Goal: Task Accomplishment & Management: Complete application form

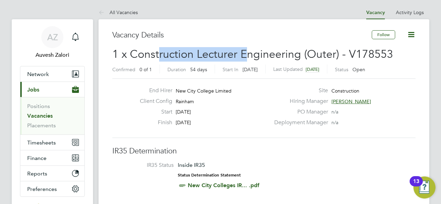
drag, startPoint x: 160, startPoint y: 54, endPoint x: 244, endPoint y: 56, distance: 84.4
click at [245, 57] on span "1 x Construction Lecturer Engineering (Outer) - V178553" at bounding box center [252, 54] width 281 height 13
click at [244, 56] on span "1 x Construction Lecturer Engineering (Outer) - V178553" at bounding box center [252, 54] width 281 height 13
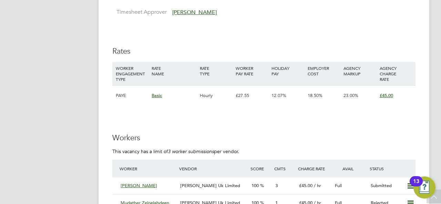
scroll to position [1240, 0]
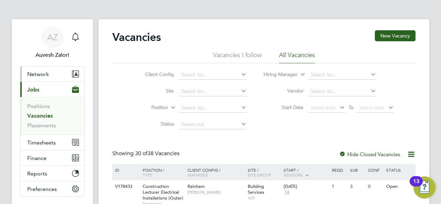
click at [44, 76] on span "Network" at bounding box center [38, 74] width 22 height 7
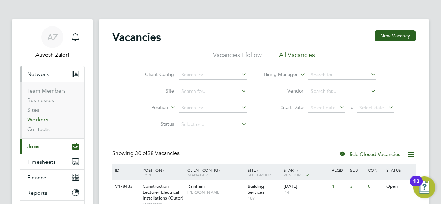
click at [42, 121] on link "Workers" at bounding box center [37, 119] width 21 height 7
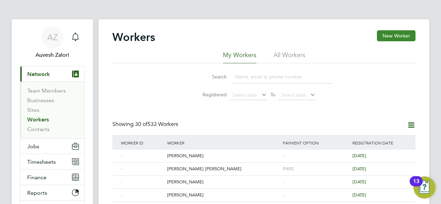
click at [387, 34] on button "New Worker" at bounding box center [396, 35] width 39 height 11
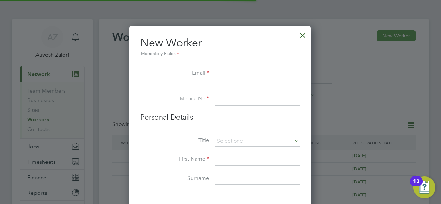
scroll to position [586, 183]
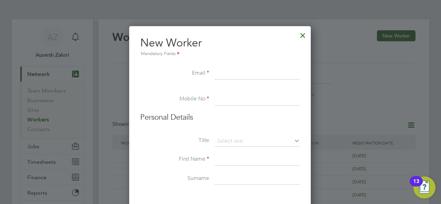
click at [239, 77] on input at bounding box center [257, 74] width 85 height 12
paste input "[EMAIL_ADDRESS][DOMAIN_NAME]"
click at [218, 72] on input "[EMAIL_ADDRESS][DOMAIN_NAME]" at bounding box center [257, 74] width 85 height 12
click at [288, 73] on input "[EMAIL_ADDRESS][DOMAIN_NAME]" at bounding box center [257, 74] width 85 height 12
type input "[EMAIL_ADDRESS][DOMAIN_NAME]"
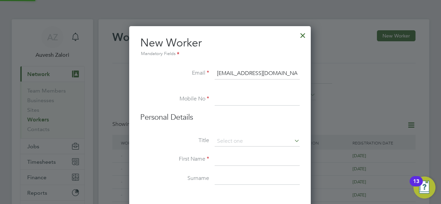
click at [222, 103] on input at bounding box center [257, 99] width 85 height 12
click at [229, 101] on input at bounding box center [257, 99] width 85 height 12
paste input "07539130014"
type input "07539130014"
click at [174, 92] on li at bounding box center [220, 89] width 160 height 7
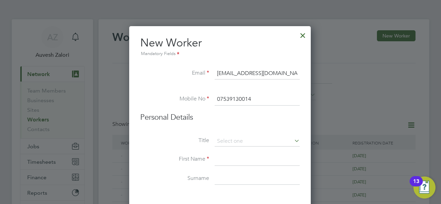
scroll to position [34, 0]
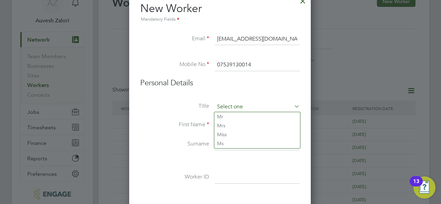
click at [220, 102] on input at bounding box center [257, 107] width 85 height 10
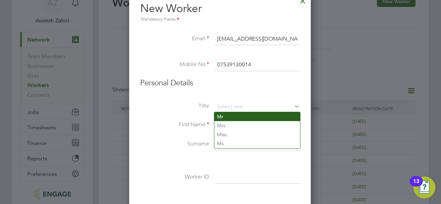
click at [222, 118] on li "Mr" at bounding box center [257, 116] width 86 height 9
type input "Mr"
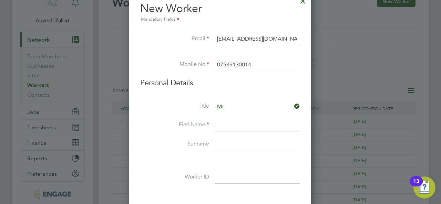
click at [173, 108] on label "Title" at bounding box center [174, 106] width 69 height 7
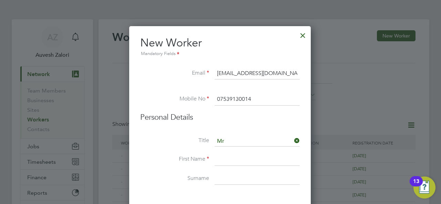
scroll to position [69, 0]
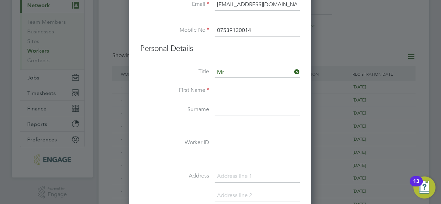
click at [235, 95] on input at bounding box center [257, 91] width 85 height 12
paste input "[PERSON_NAME]"
click at [160, 83] on li "Title Mr" at bounding box center [220, 76] width 160 height 17
click at [243, 88] on input "[PERSON_NAME]" at bounding box center [257, 91] width 85 height 12
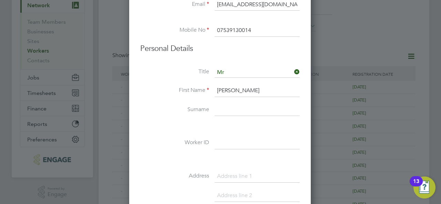
type input "[PERSON_NAME]"
click at [223, 111] on input at bounding box center [257, 110] width 85 height 12
paste input "[PERSON_NAME]"
type input "[PERSON_NAME]"
click at [157, 82] on li "Title Mr" at bounding box center [220, 76] width 160 height 17
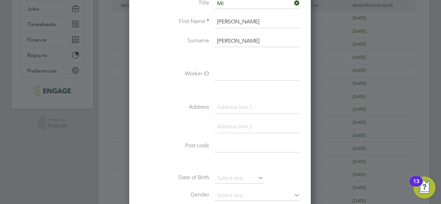
scroll to position [207, 0]
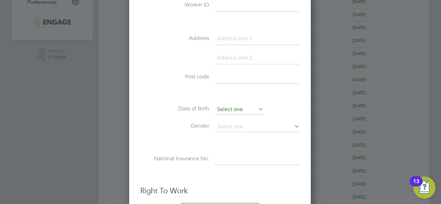
click at [231, 106] on input at bounding box center [239, 110] width 49 height 10
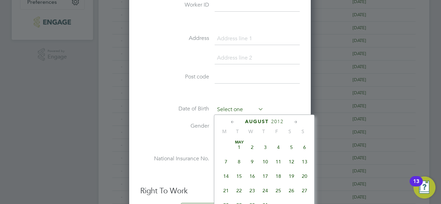
scroll to position [254, 0]
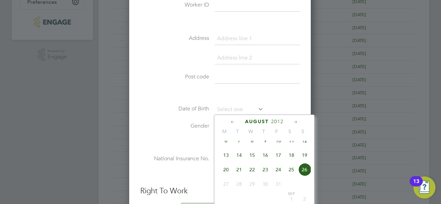
click at [163, 87] on li "Post code" at bounding box center [220, 80] width 160 height 19
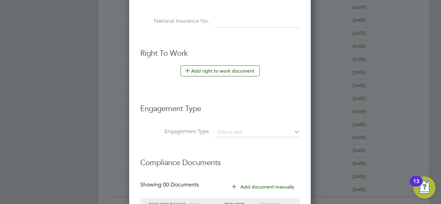
scroll to position [379, 0]
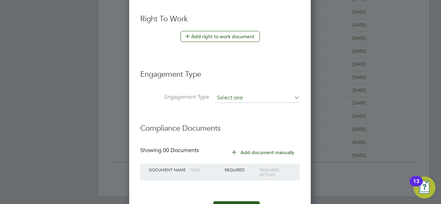
click at [227, 97] on input at bounding box center [257, 98] width 85 height 10
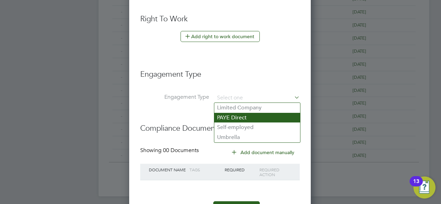
click at [232, 116] on li "PAYE Direct" at bounding box center [257, 118] width 86 height 10
type input "PAYE Direct"
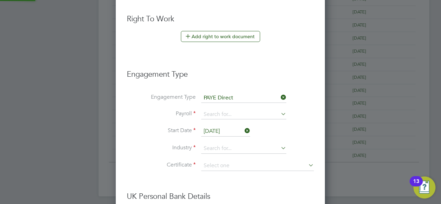
scroll to position [788, 210]
click at [150, 64] on h3 "Engagement Type" at bounding box center [220, 71] width 187 height 17
click at [222, 116] on input at bounding box center [243, 115] width 85 height 10
click at [219, 122] on li "PAYE" at bounding box center [244, 125] width 86 height 10
type input "PAYE"
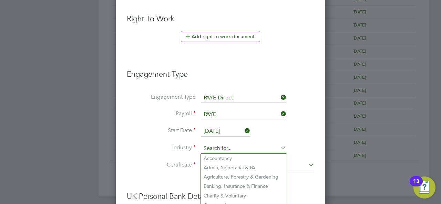
click at [216, 148] on input at bounding box center [243, 149] width 85 height 10
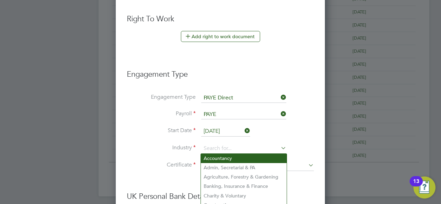
scroll to position [448, 0]
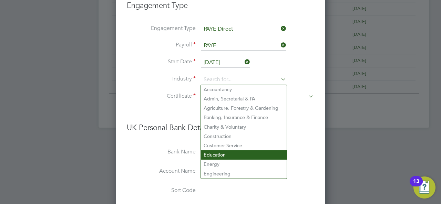
click at [220, 152] on li "Education" at bounding box center [244, 155] width 86 height 9
type input "Education"
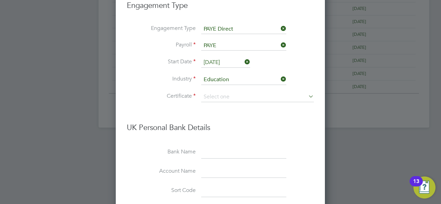
click at [165, 73] on li "Start Date 26 Aug 2025" at bounding box center [220, 66] width 187 height 17
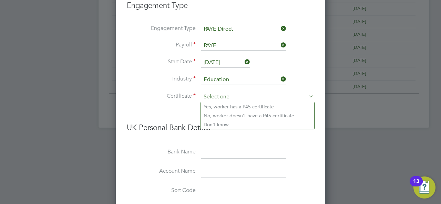
click at [209, 97] on input at bounding box center [257, 97] width 113 height 10
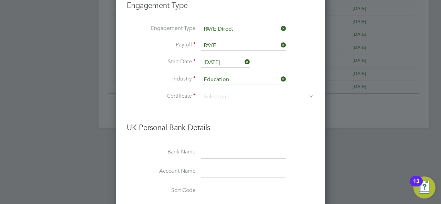
click at [218, 123] on li "Don't know" at bounding box center [257, 124] width 113 height 9
type input "Don't know"
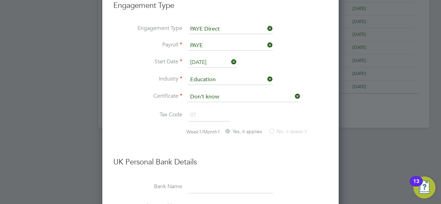
click at [144, 69] on li "Start Date 26 Aug 2025" at bounding box center [220, 66] width 214 height 17
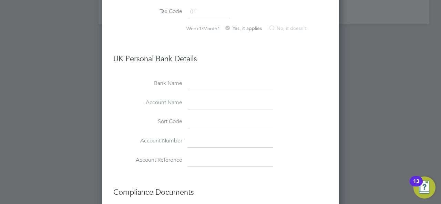
scroll to position [644, 0]
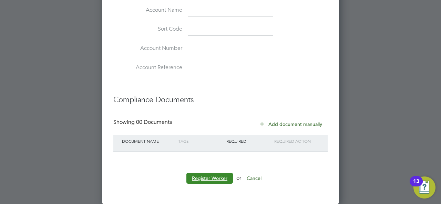
click at [215, 177] on button "Register Worker" at bounding box center [209, 178] width 47 height 11
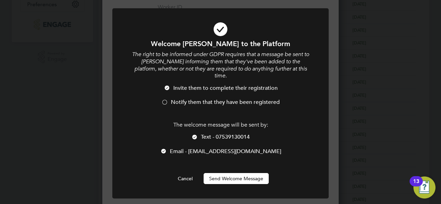
scroll to position [0, 0]
click at [165, 100] on div at bounding box center [164, 103] width 7 height 7
click at [195, 134] on div at bounding box center [194, 137] width 7 height 7
click at [223, 173] on button "Send Welcome Message" at bounding box center [236, 178] width 65 height 11
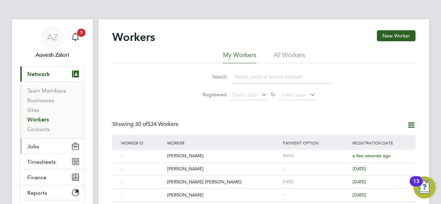
click at [42, 146] on button "Jobs" at bounding box center [52, 146] width 64 height 15
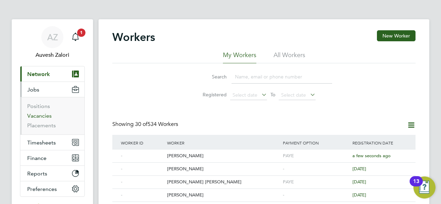
click at [43, 118] on link "Vacancies" at bounding box center [39, 116] width 24 height 7
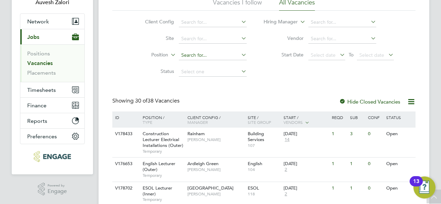
scroll to position [156, 0]
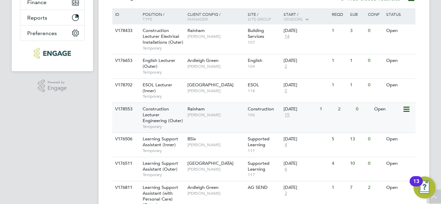
click at [153, 117] on span "Construction Lecturer Engineering (Outer)" at bounding box center [163, 115] width 40 height 18
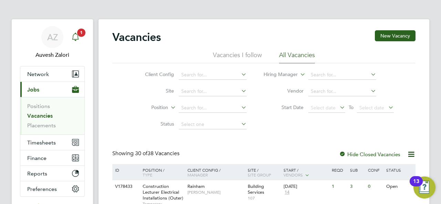
click at [81, 39] on div "Main navigation" at bounding box center [76, 37] width 14 height 14
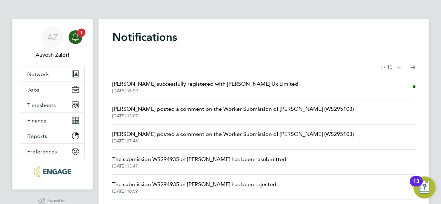
click at [192, 84] on span "Tanbir Ahmed successfully registered with Morgan Hunt Uk Limited." at bounding box center [205, 84] width 187 height 8
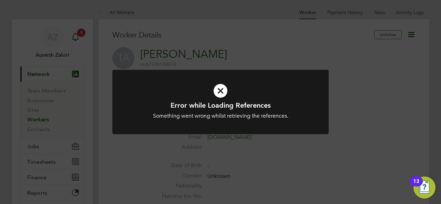
click at [213, 88] on icon at bounding box center [220, 91] width 179 height 27
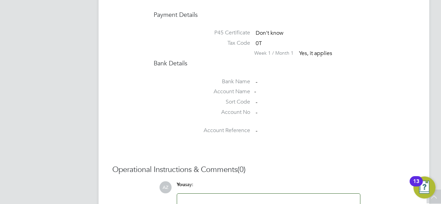
scroll to position [624, 0]
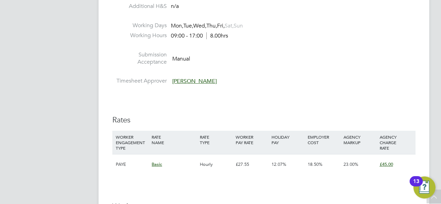
scroll to position [1240, 0]
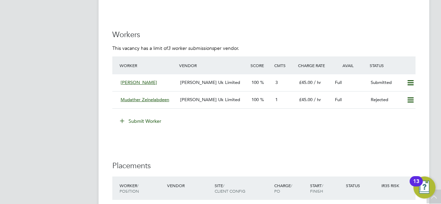
click at [141, 121] on button "Submit Worker" at bounding box center [141, 121] width 52 height 11
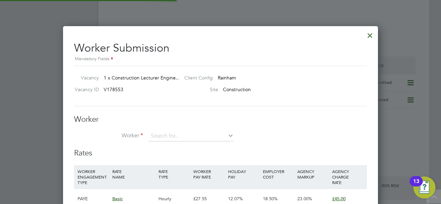
scroll to position [20, 47]
click at [173, 145] on li "[PERSON_NAME]" at bounding box center [191, 146] width 86 height 9
type input "[PERSON_NAME]"
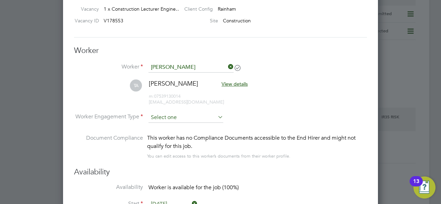
click at [179, 120] on input at bounding box center [185, 118] width 75 height 10
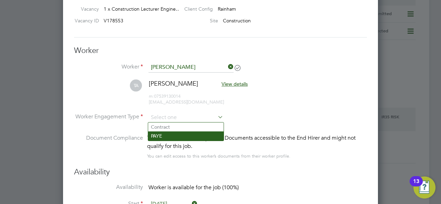
click at [176, 136] on li "PAYE" at bounding box center [185, 136] width 75 height 9
type input "PAYE"
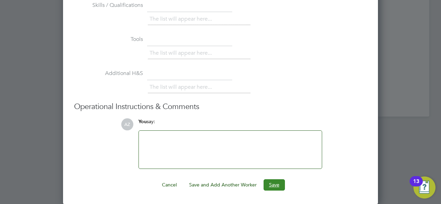
click at [270, 186] on button "Save" at bounding box center [274, 184] width 21 height 11
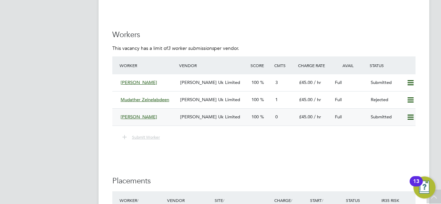
click at [171, 118] on div "[PERSON_NAME]" at bounding box center [148, 117] width 60 height 11
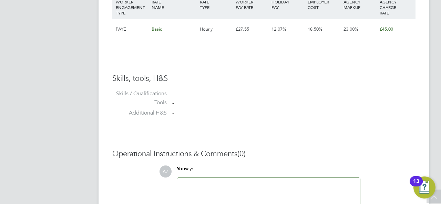
scroll to position [587, 0]
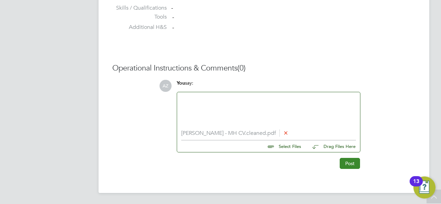
click at [351, 162] on button "Post" at bounding box center [350, 163] width 20 height 11
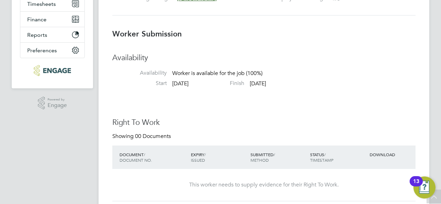
scroll to position [0, 0]
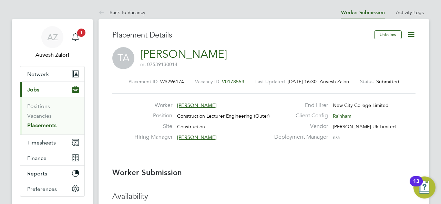
click at [159, 53] on link "[PERSON_NAME]" at bounding box center [183, 54] width 87 height 13
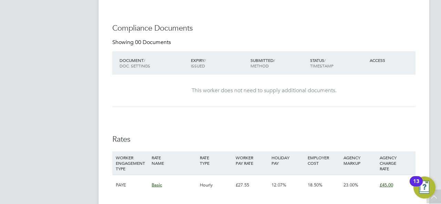
scroll to position [586, 0]
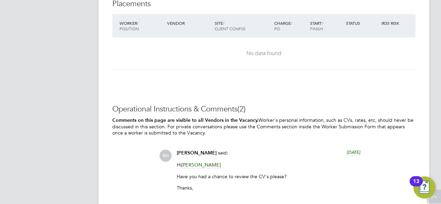
scroll to position [1314, 0]
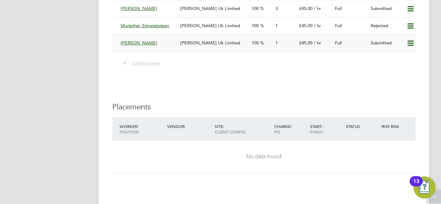
click at [173, 43] on div "[PERSON_NAME]" at bounding box center [148, 43] width 60 height 11
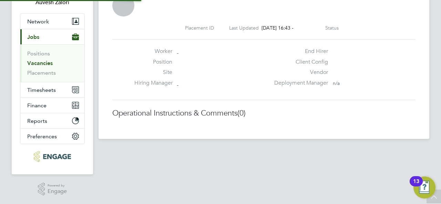
scroll to position [3, 3]
